Goal: Find specific page/section: Find specific page/section

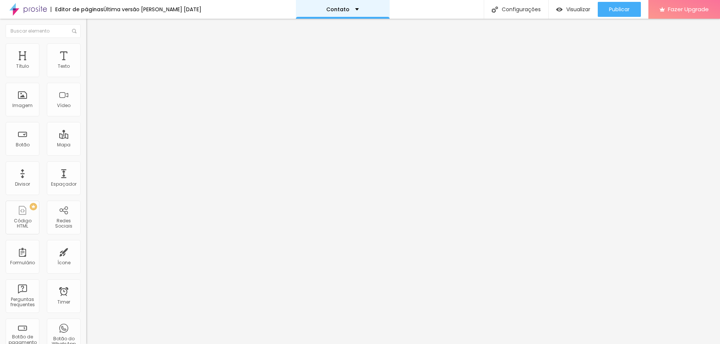
click at [352, 5] on div "Contato" at bounding box center [343, 9] width 94 height 19
